Goal: Transaction & Acquisition: Purchase product/service

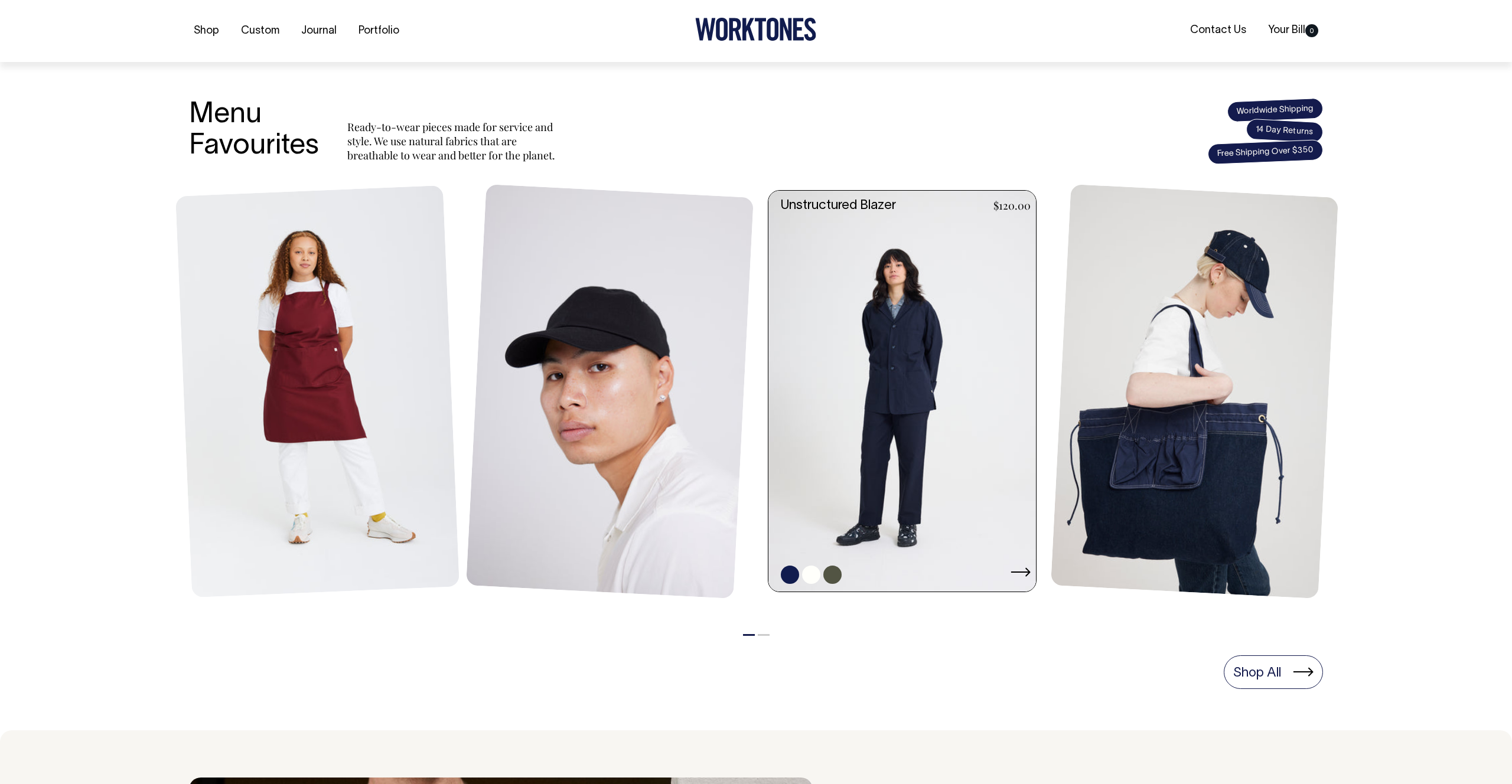
click at [882, 367] on link at bounding box center [905, 391] width 275 height 401
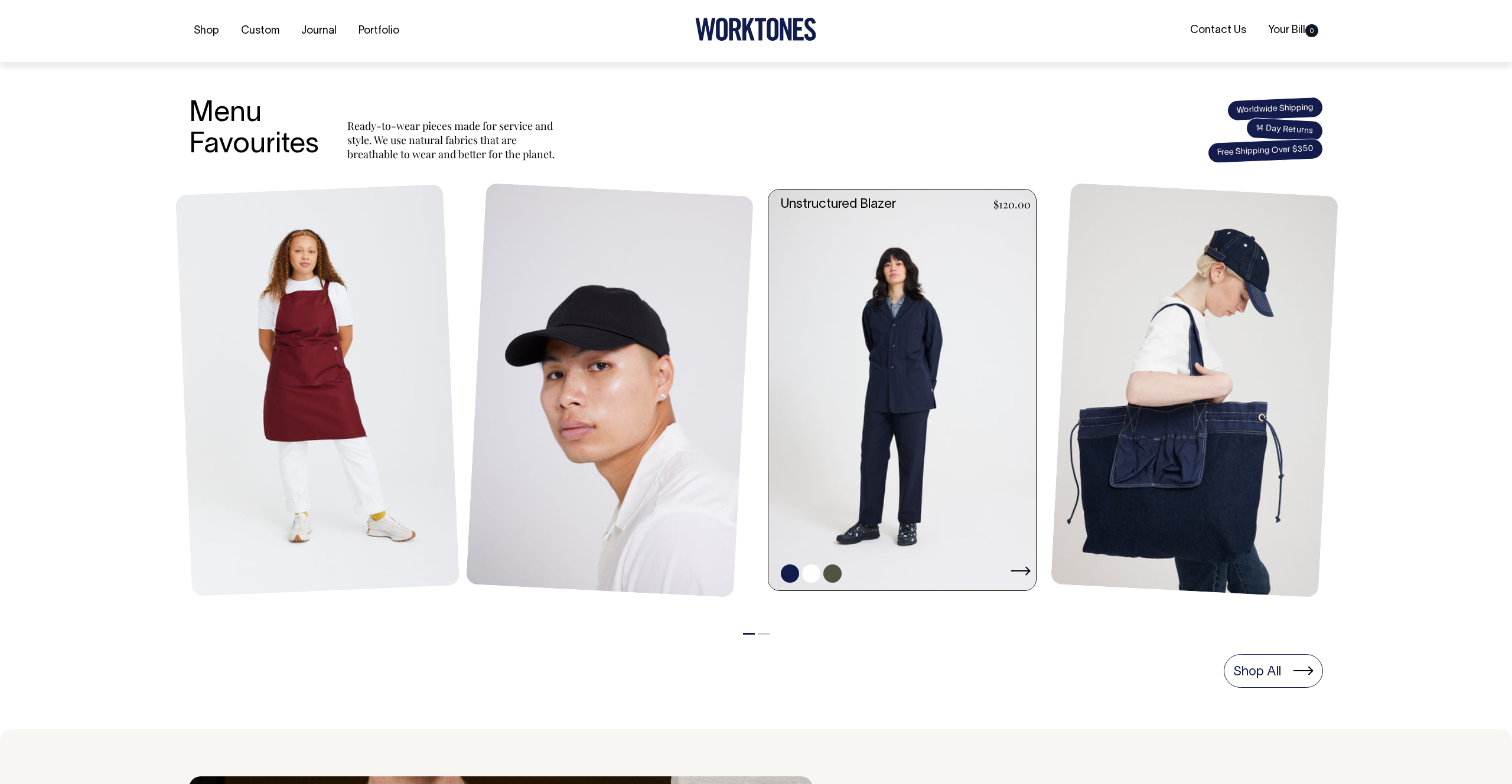
scroll to position [408, 0]
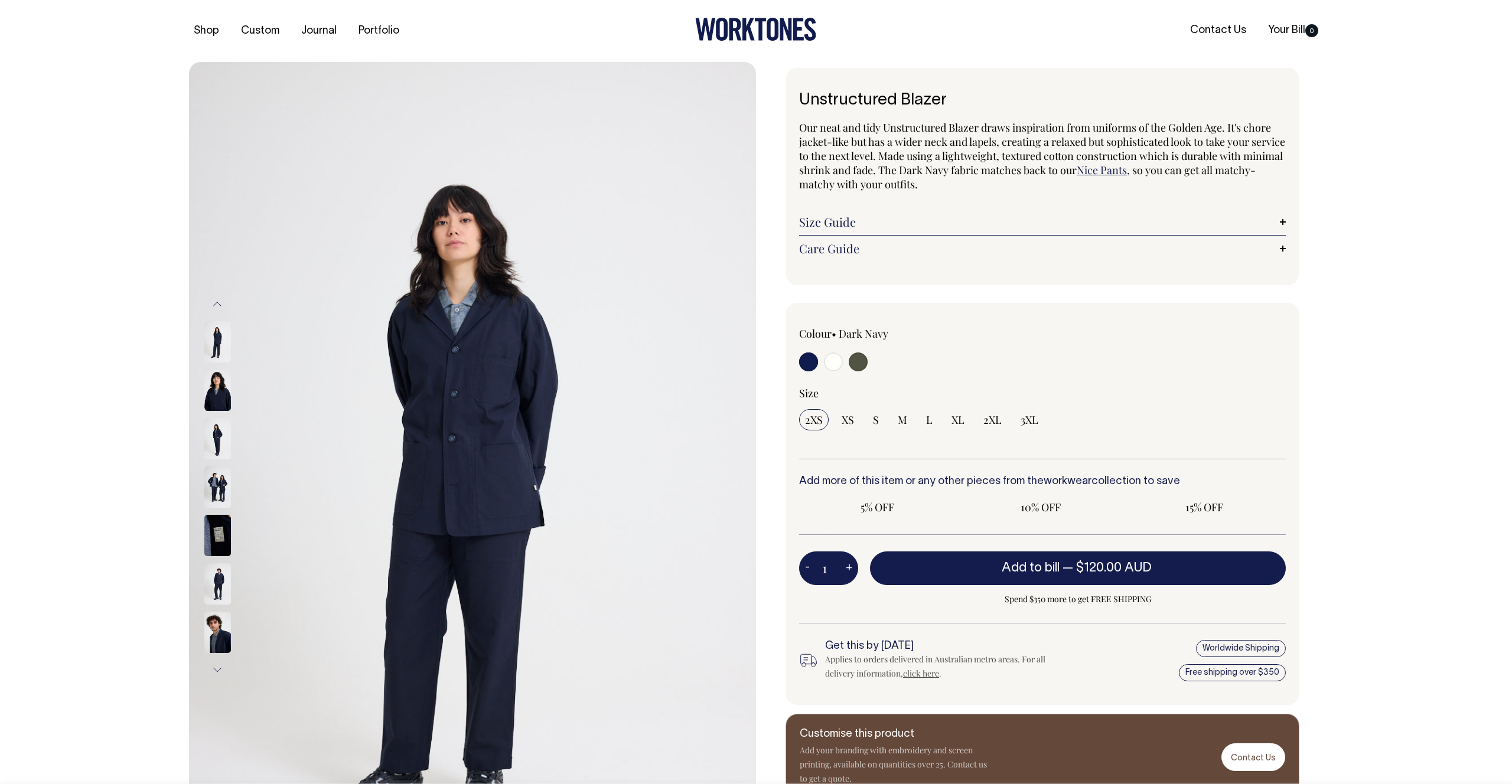
click at [825, 361] on input "radio" at bounding box center [833, 362] width 19 height 19
radio input "true"
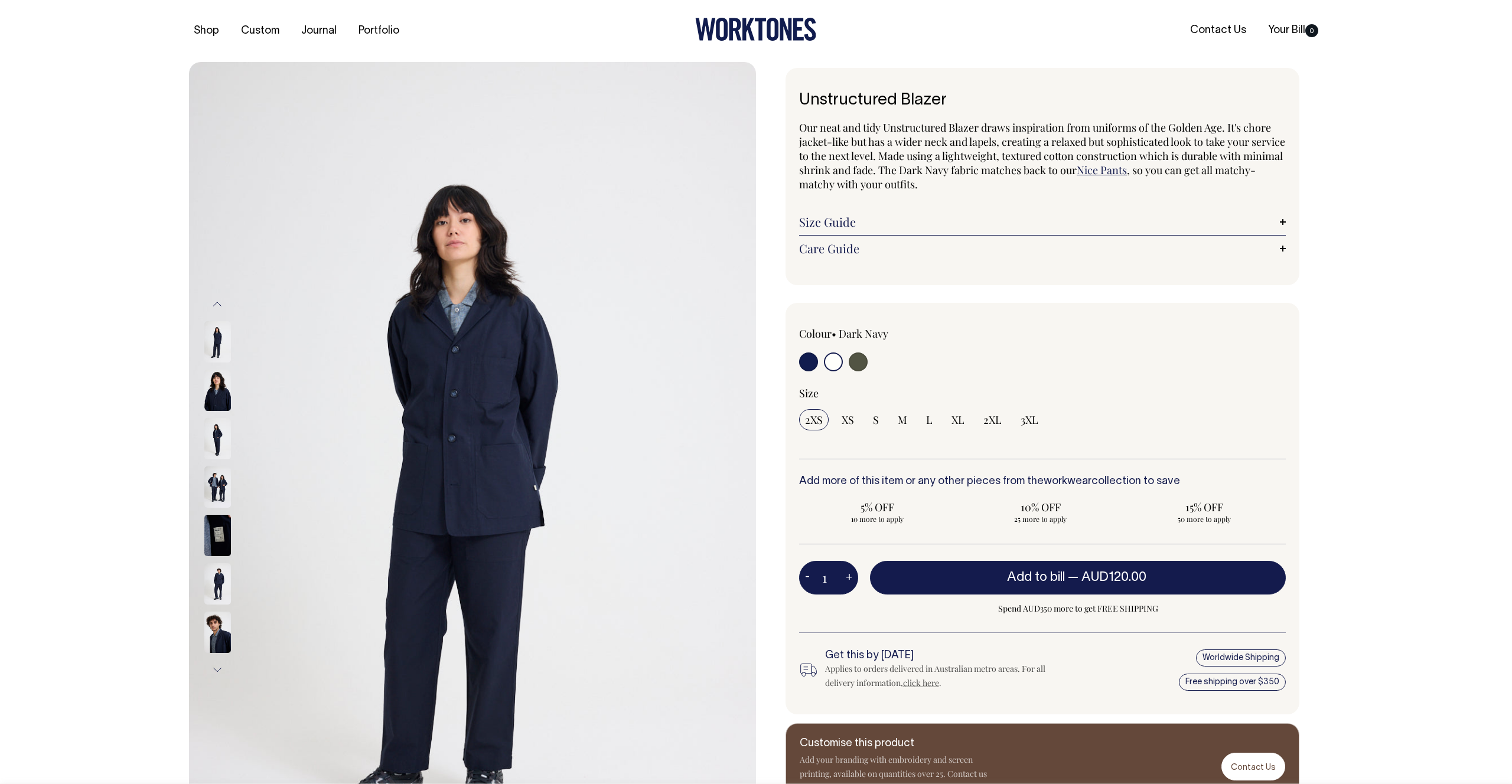
click at [831, 362] on input "radio" at bounding box center [833, 362] width 19 height 19
